Goal: Information Seeking & Learning: Learn about a topic

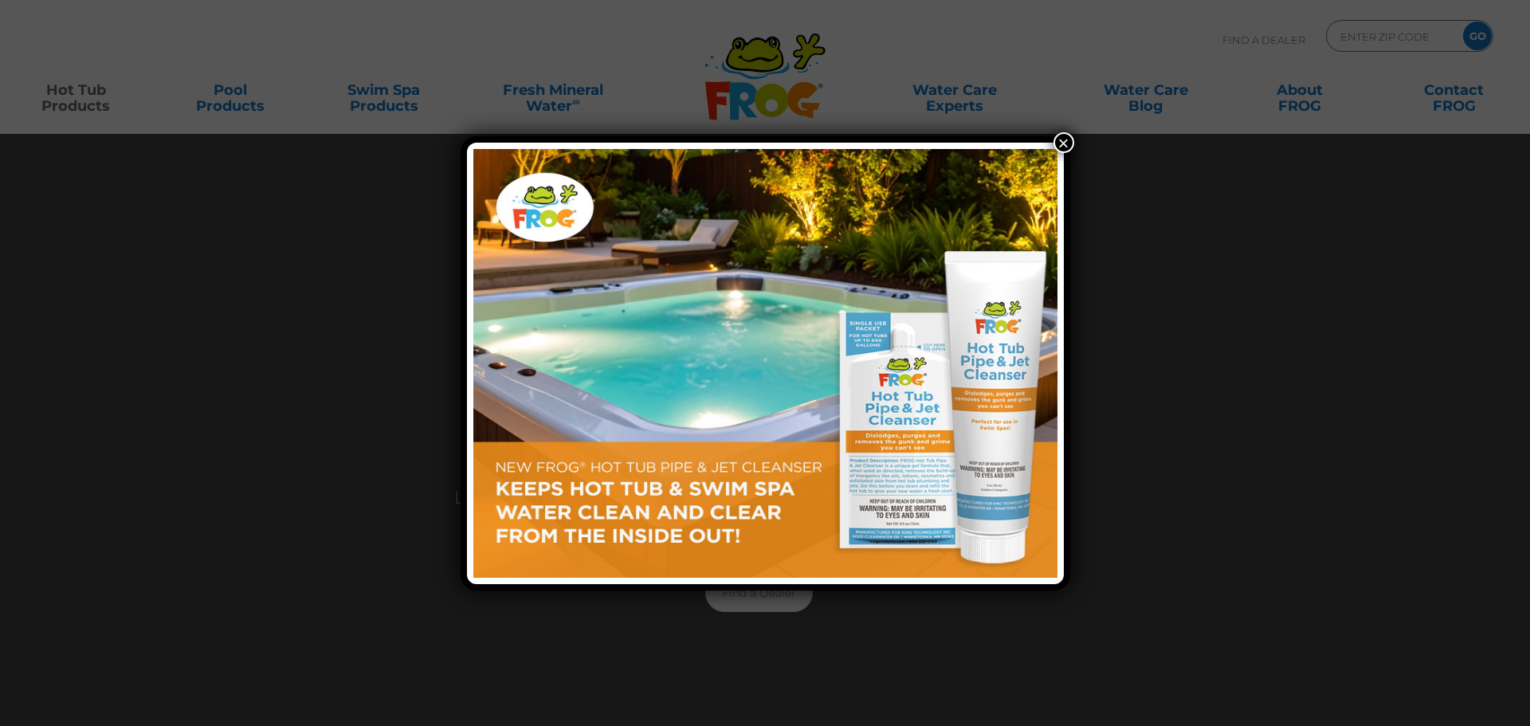
click at [1056, 139] on button "×" at bounding box center [1063, 142] width 21 height 21
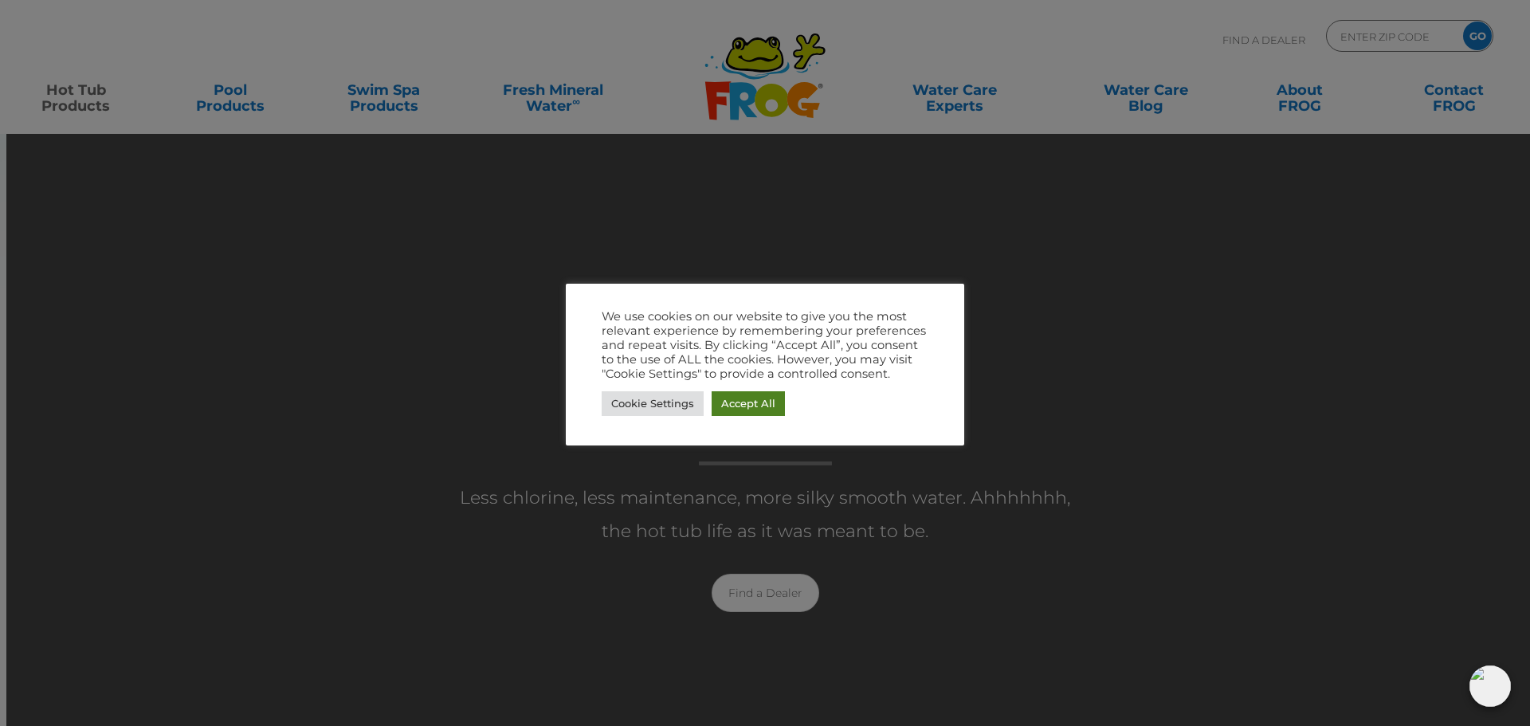
click at [758, 402] on link "Accept All" at bounding box center [747, 403] width 73 height 25
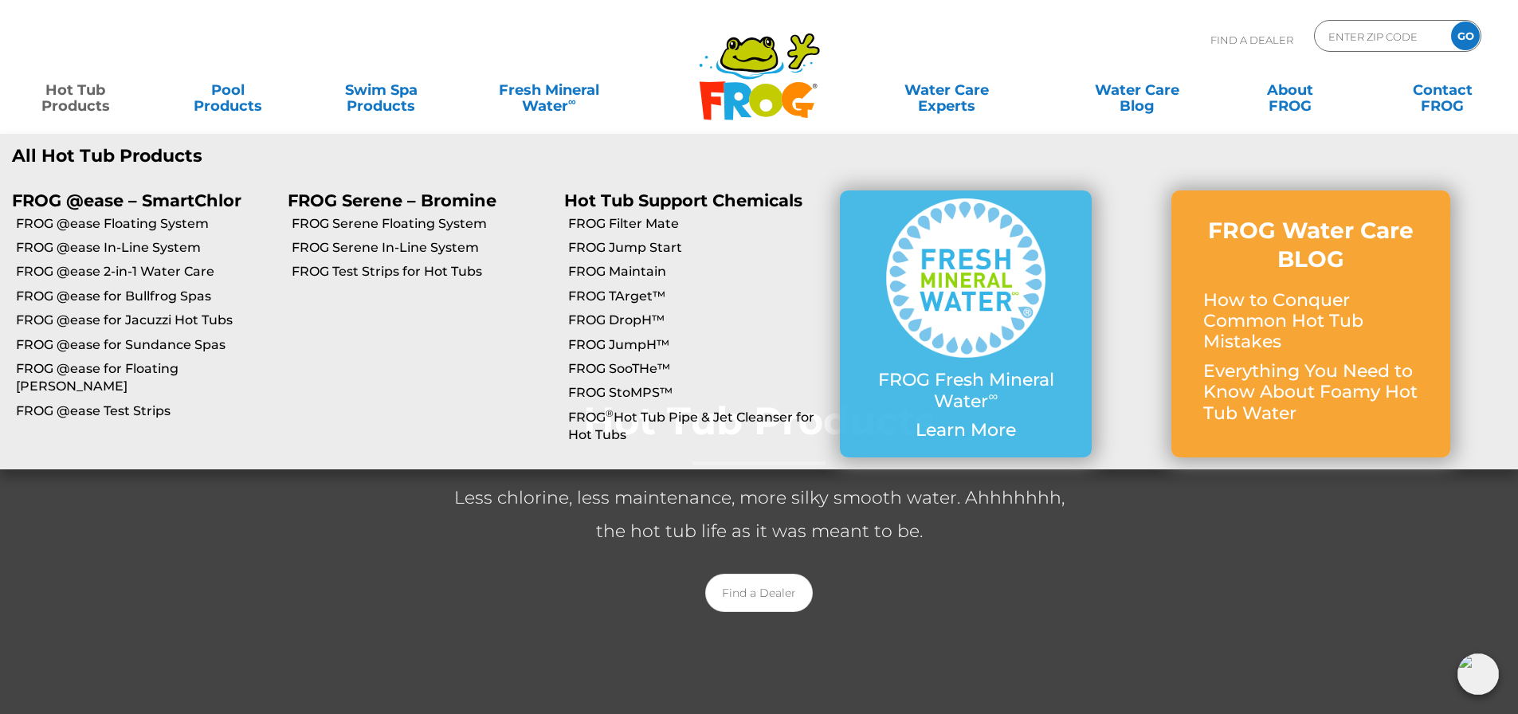
click at [49, 100] on link "Hot Tub Products" at bounding box center [75, 90] width 119 height 32
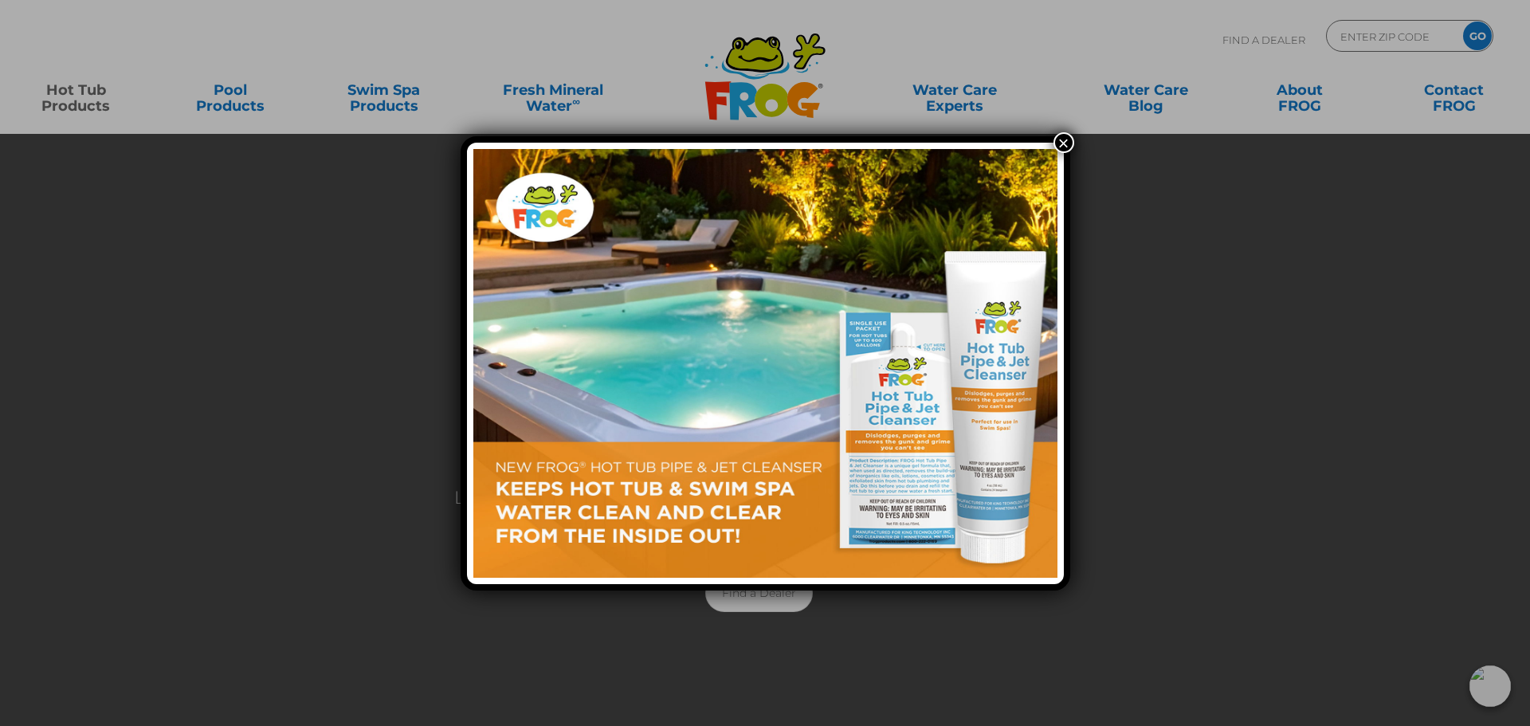
click at [1068, 139] on button "×" at bounding box center [1063, 142] width 21 height 21
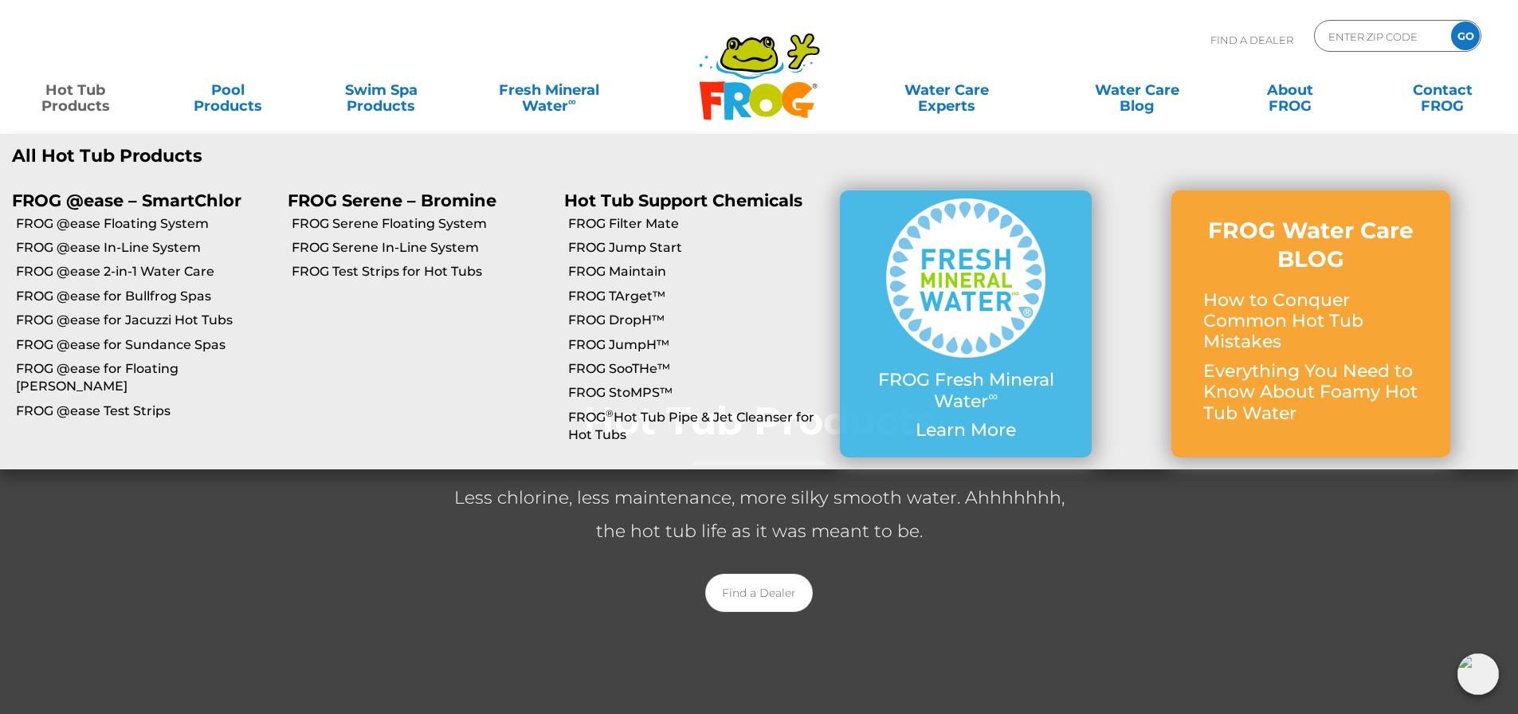
click at [65, 106] on link "Hot Tub Products" at bounding box center [75, 90] width 119 height 32
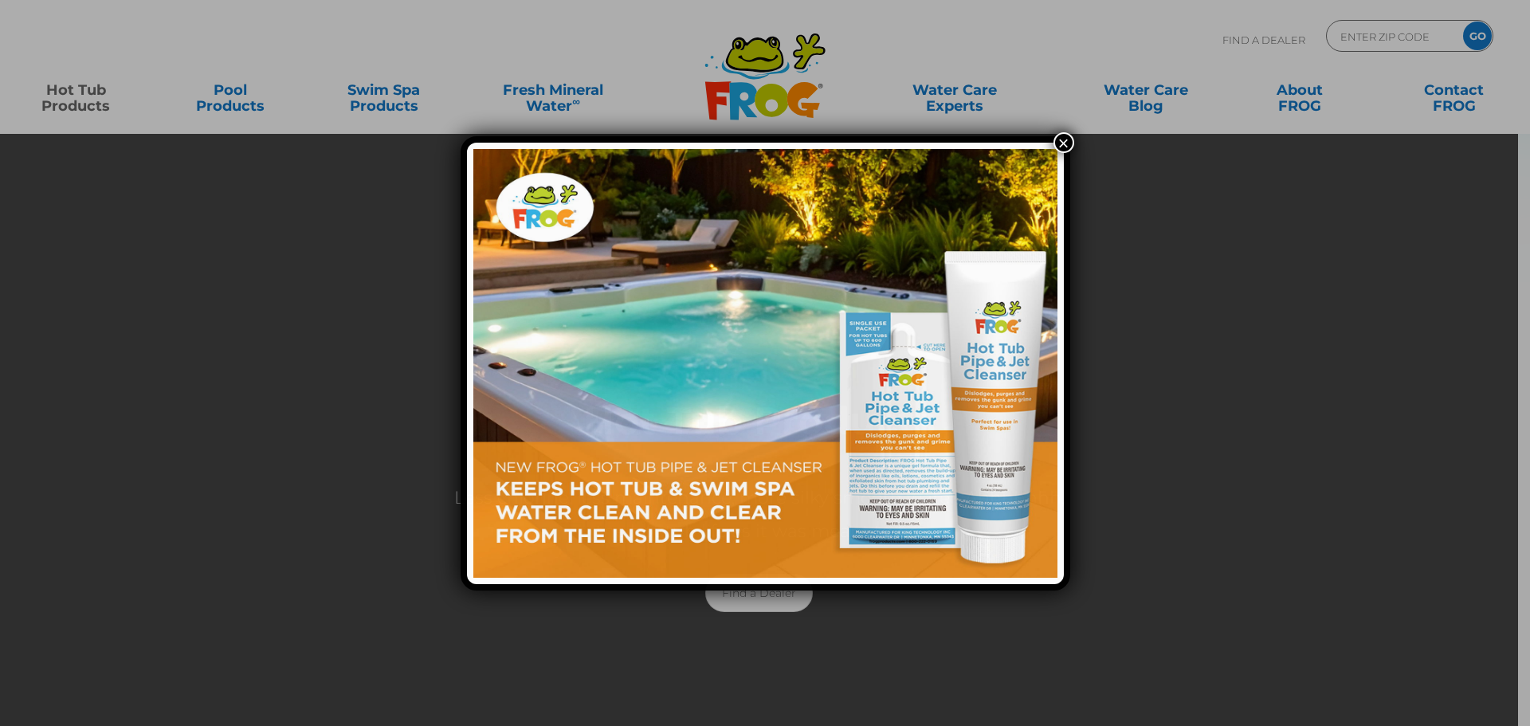
drag, startPoint x: 0, startPoint y: 0, endPoint x: 65, endPoint y: 109, distance: 126.8
click at [65, 109] on div "×" at bounding box center [765, 363] width 1530 height 726
click at [1059, 143] on button "×" at bounding box center [1063, 142] width 21 height 21
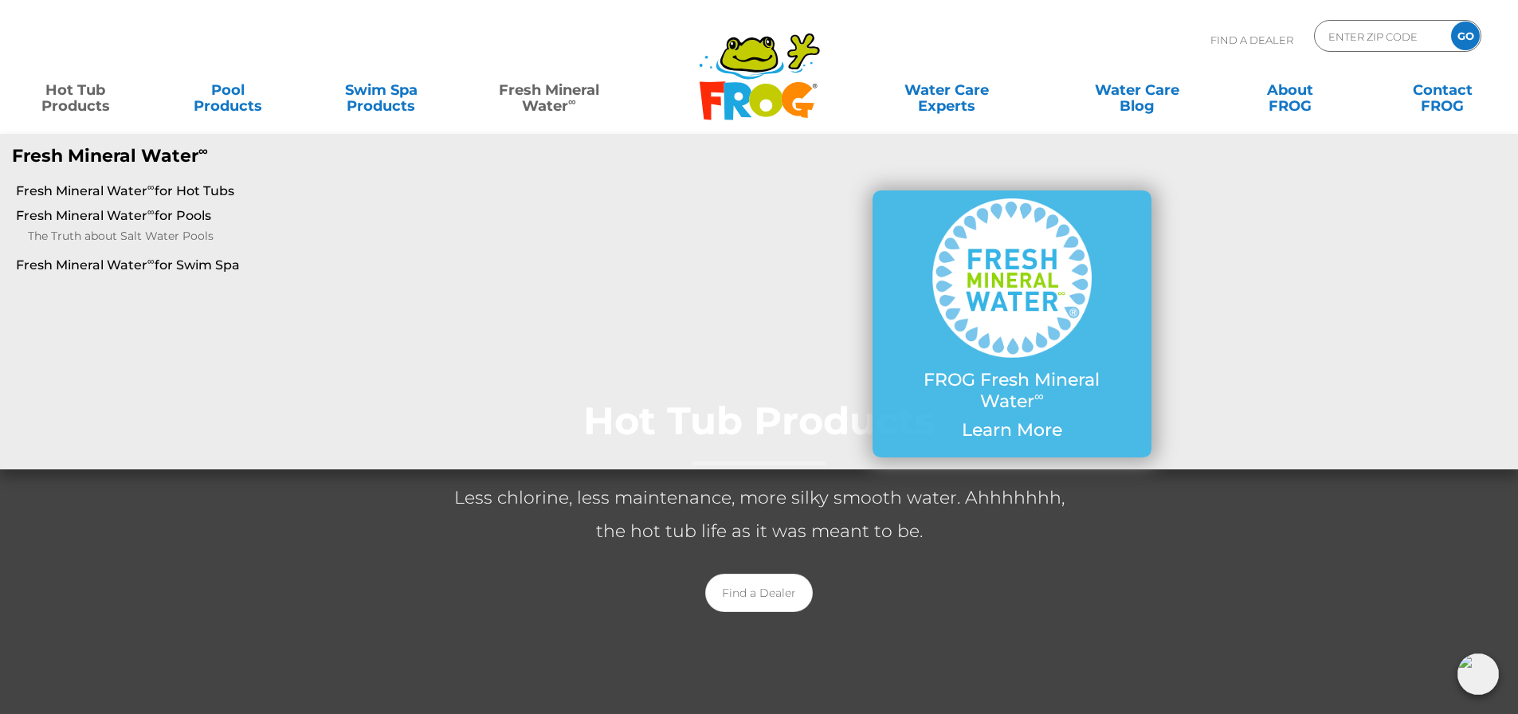
click at [530, 104] on link "Fresh Mineral Water ∞" at bounding box center [548, 90] width 149 height 32
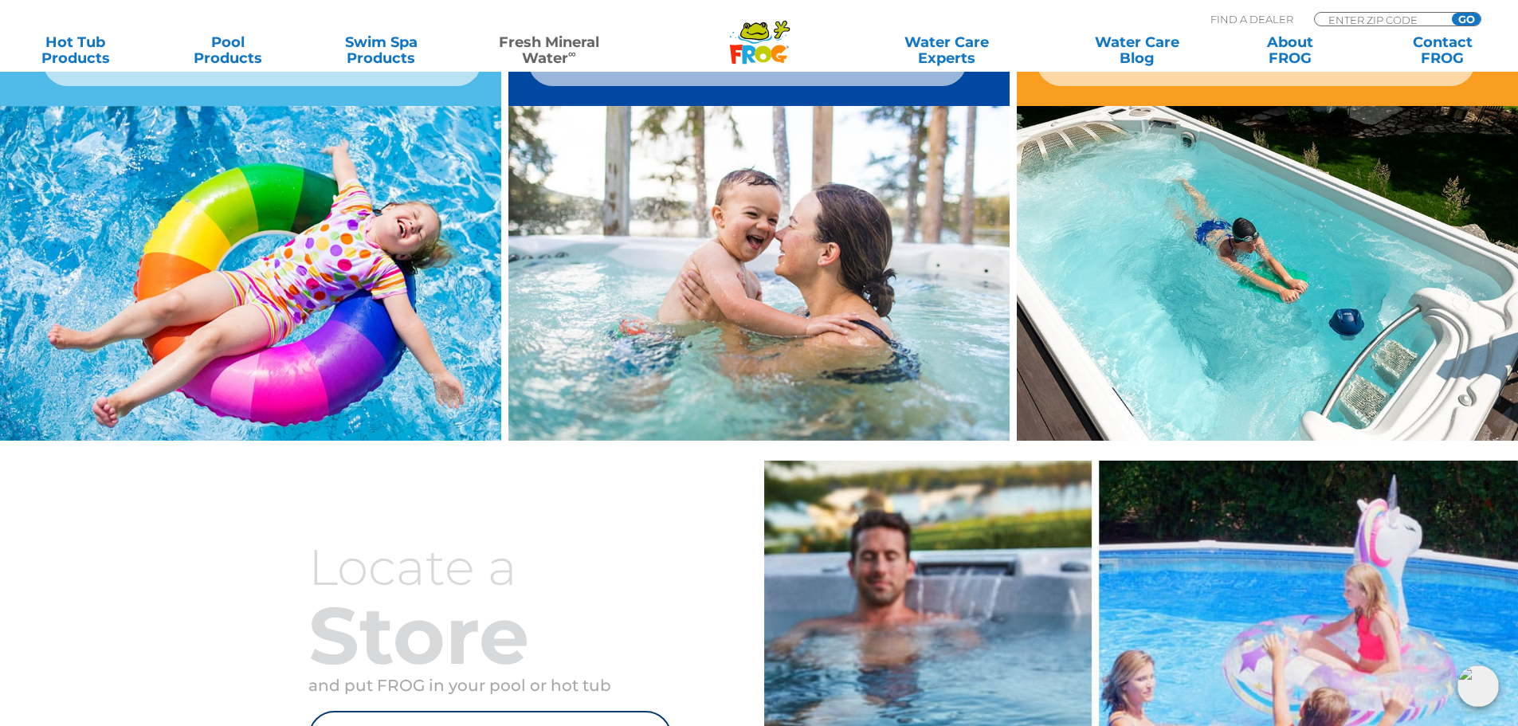
scroll to position [1514, 0]
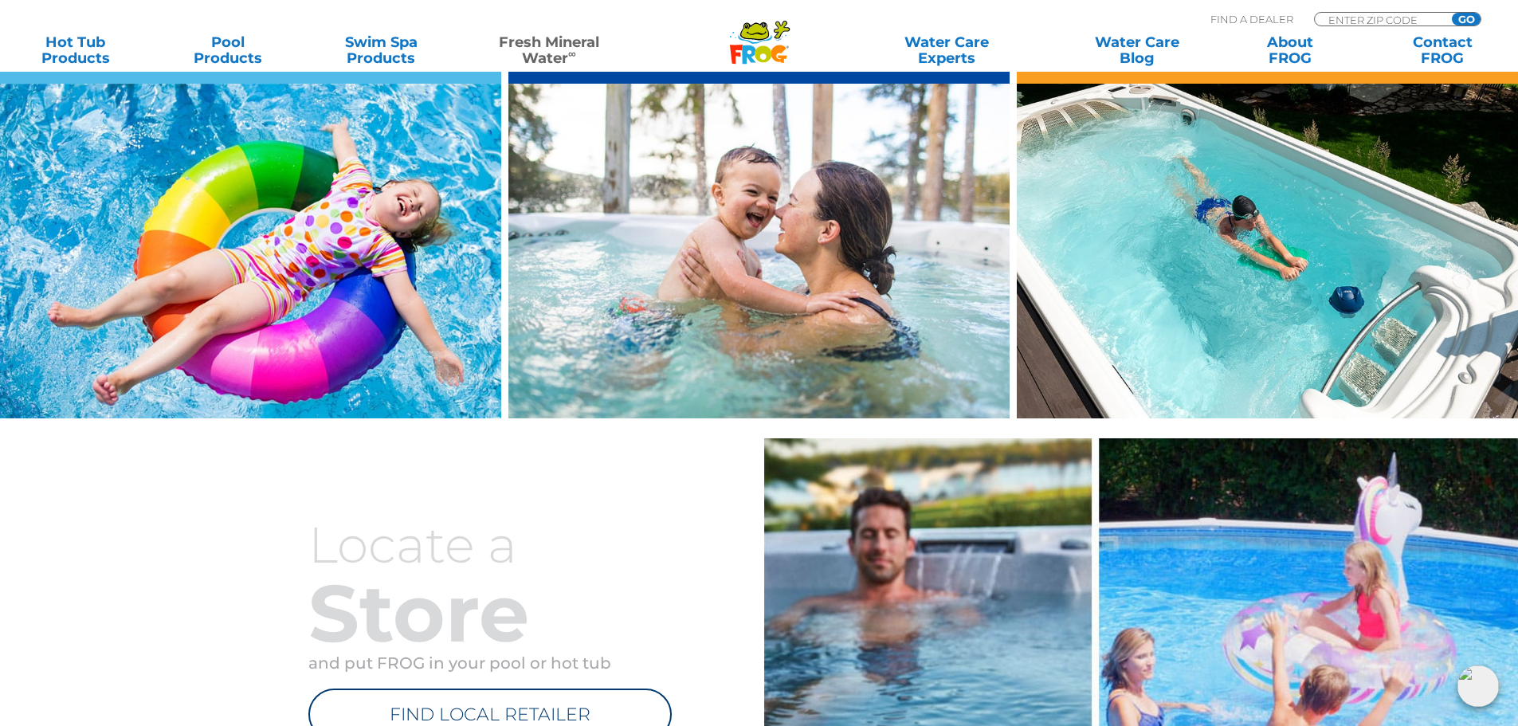
click at [717, 315] on img at bounding box center [758, 251] width 501 height 335
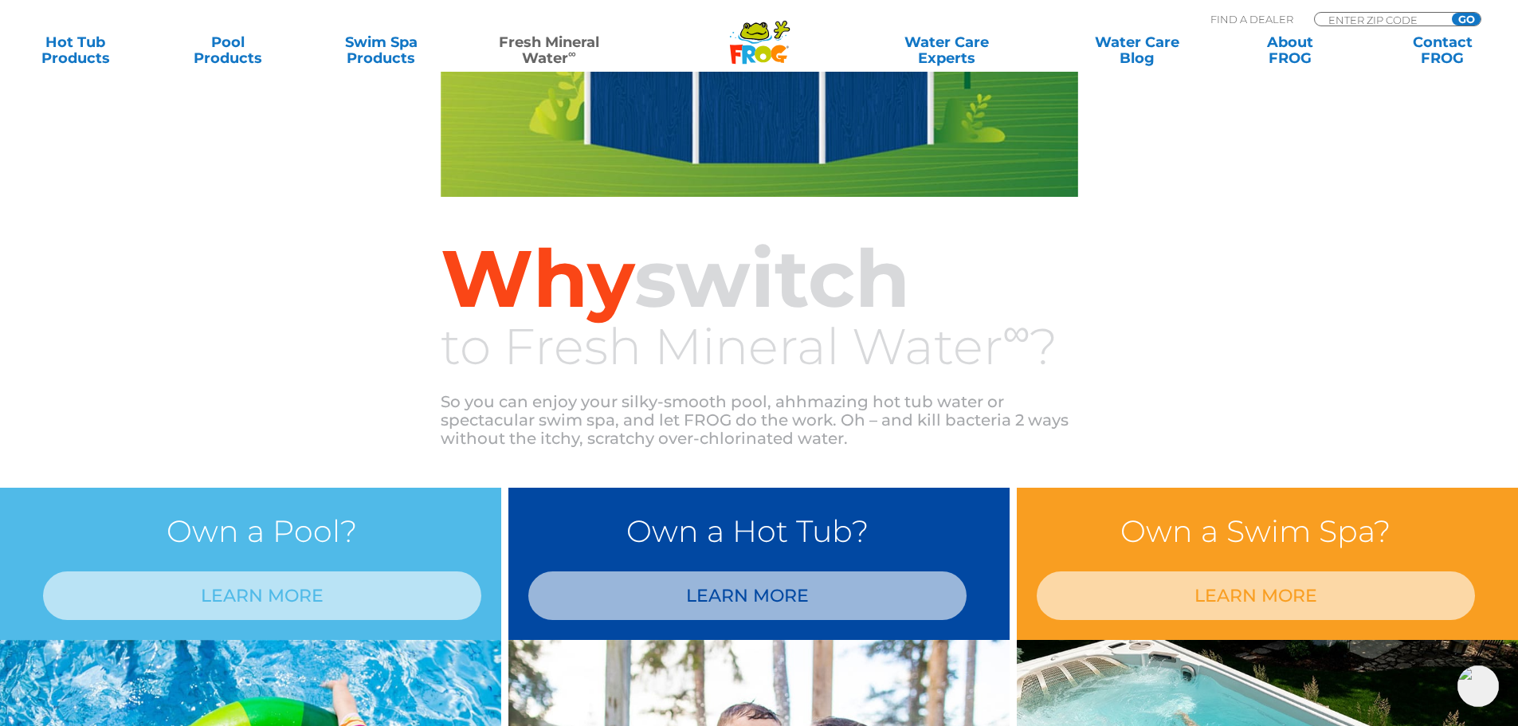
scroll to position [956, 0]
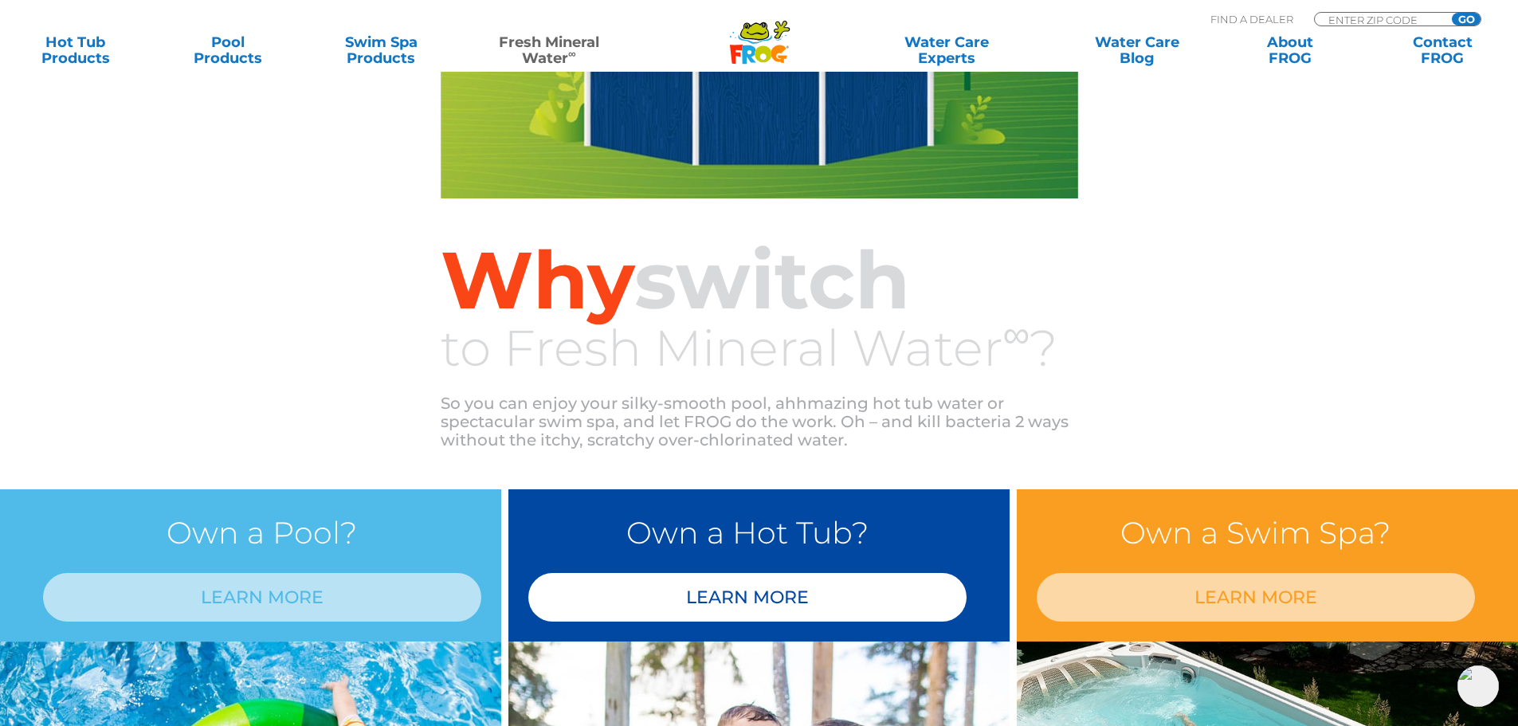
click at [774, 599] on link "LEARN MORE" at bounding box center [747, 597] width 438 height 49
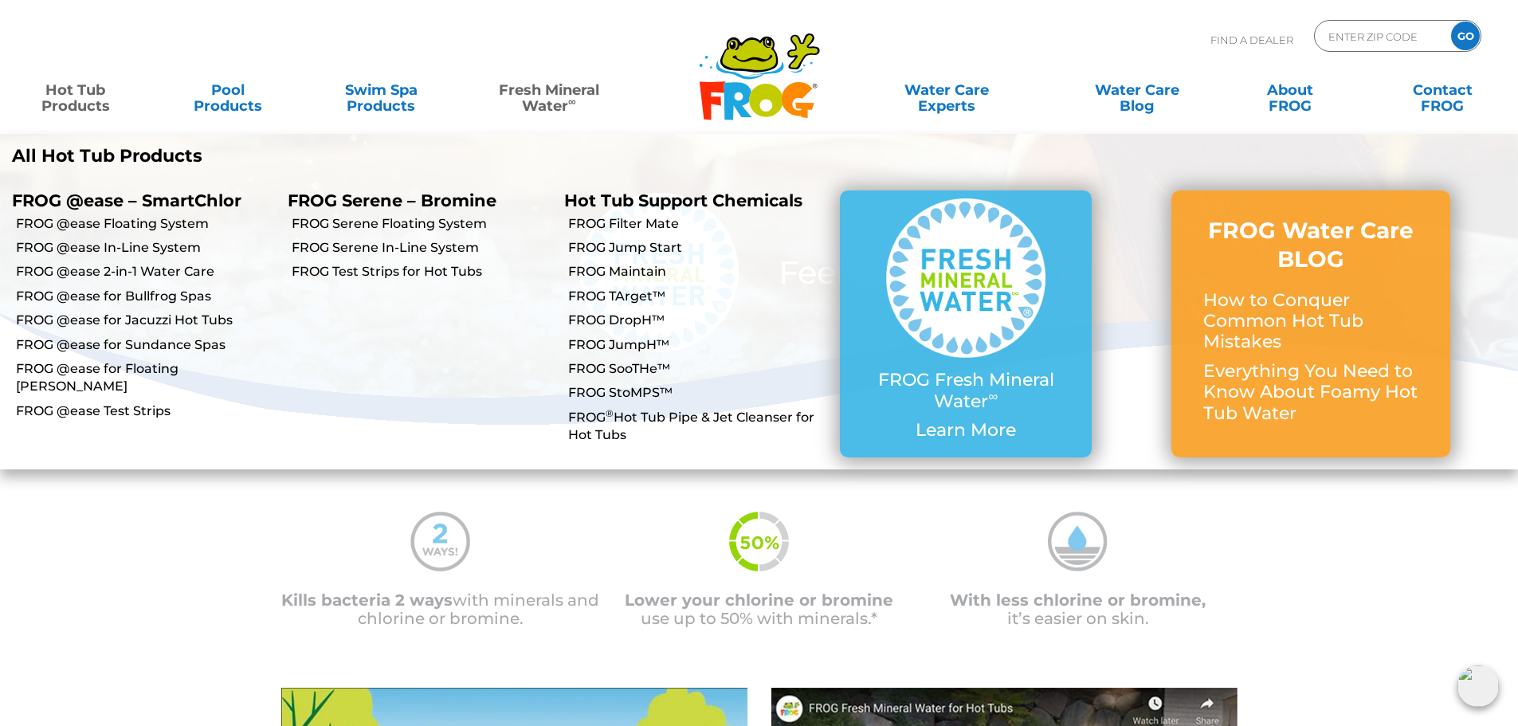
click at [89, 101] on link "Hot Tub Products" at bounding box center [75, 90] width 119 height 32
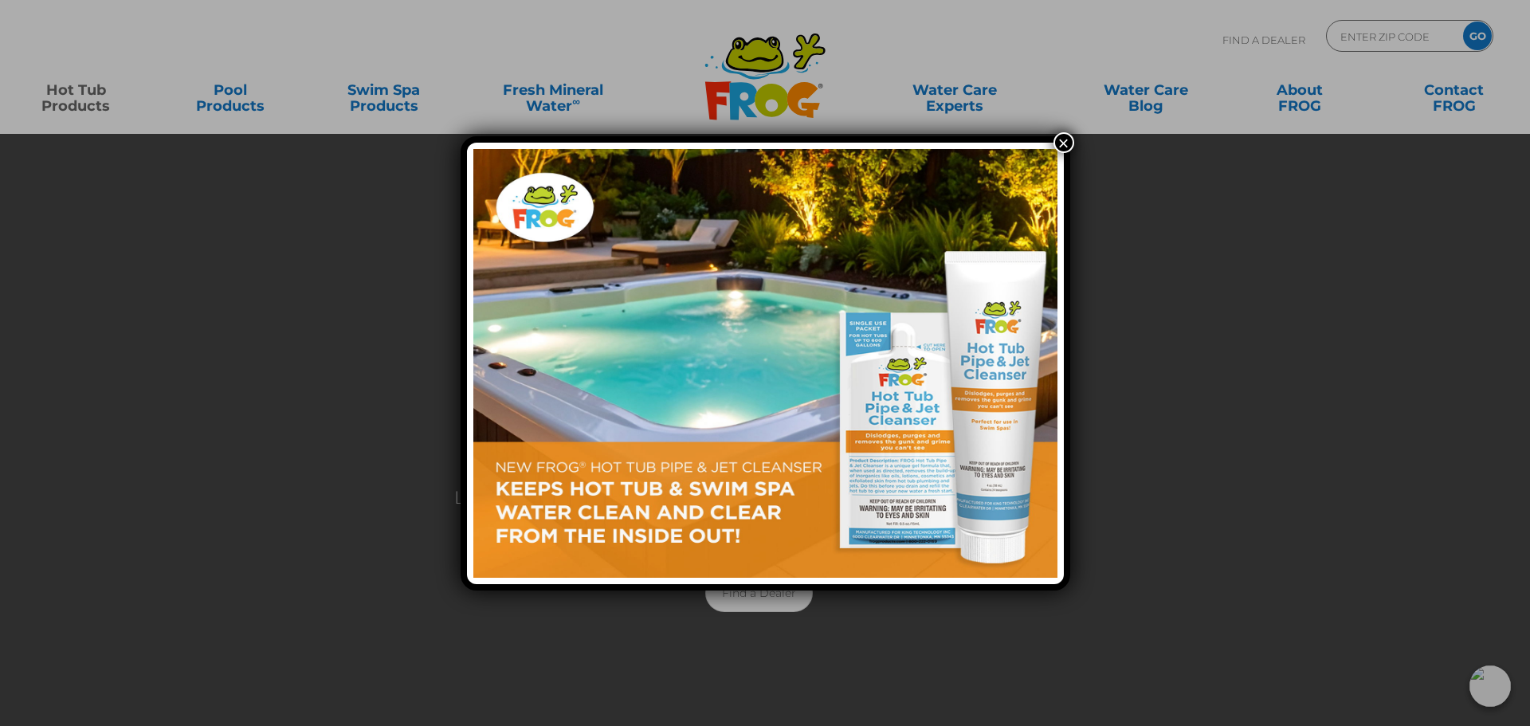
click at [88, 101] on div "×" at bounding box center [765, 363] width 1530 height 726
click at [1064, 137] on button "×" at bounding box center [1063, 142] width 21 height 21
